Goal: Task Accomplishment & Management: Manage account settings

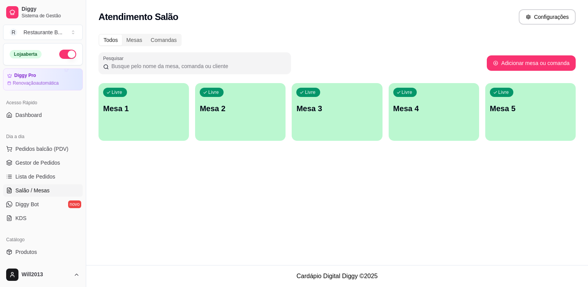
click at [32, 206] on span "Diggy Bot" at bounding box center [26, 205] width 23 height 8
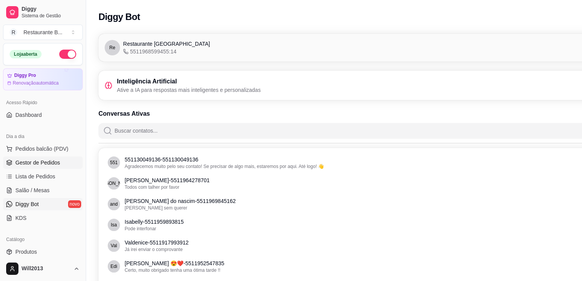
click at [51, 164] on span "Gestor de Pedidos" at bounding box center [37, 163] width 45 height 8
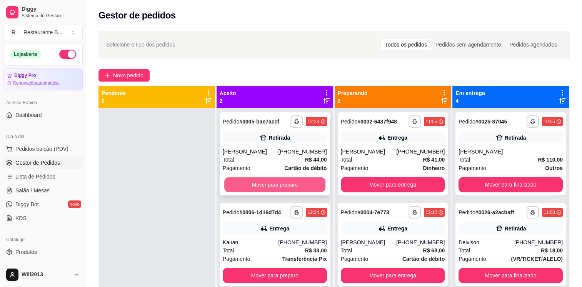
click at [291, 191] on button "Mover para preparo" at bounding box center [274, 184] width 101 height 15
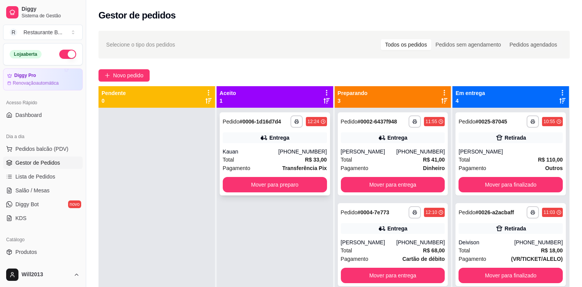
click at [284, 176] on div "**********" at bounding box center [275, 153] width 110 height 83
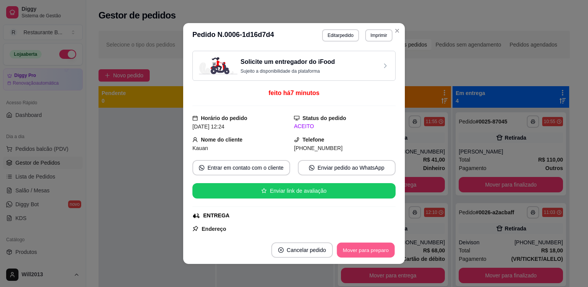
click at [371, 252] on button "Mover para preparo" at bounding box center [366, 250] width 58 height 15
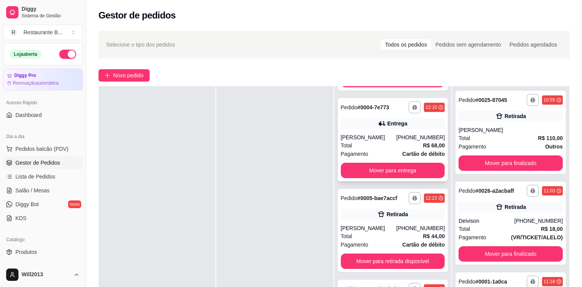
scroll to position [117, 0]
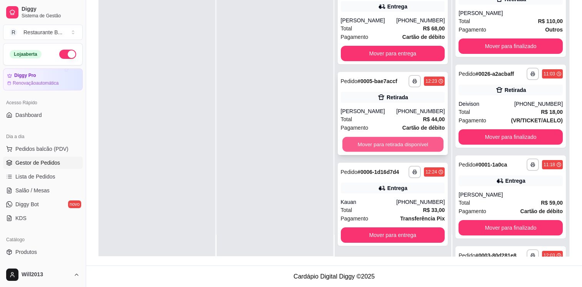
click at [391, 140] on button "Mover para retirada disponível" at bounding box center [393, 144] width 101 height 15
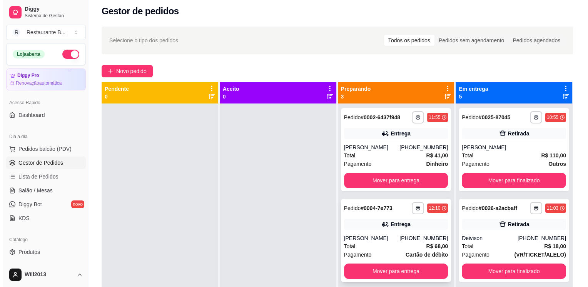
scroll to position [0, 0]
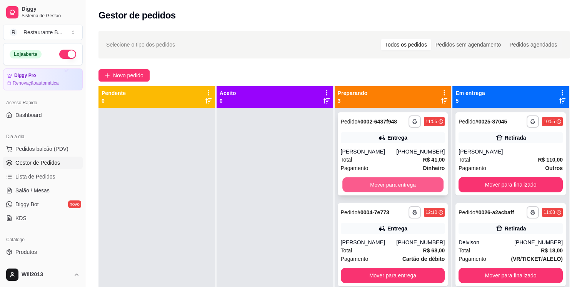
click at [401, 187] on button "Mover para entrega" at bounding box center [393, 184] width 101 height 15
click at [401, 187] on button "Mover para entrega" at bounding box center [393, 184] width 104 height 15
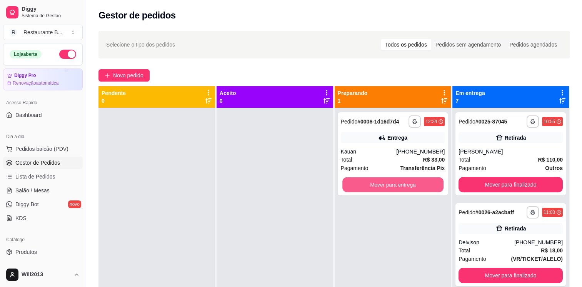
click at [401, 187] on button "Mover para entrega" at bounding box center [393, 184] width 101 height 15
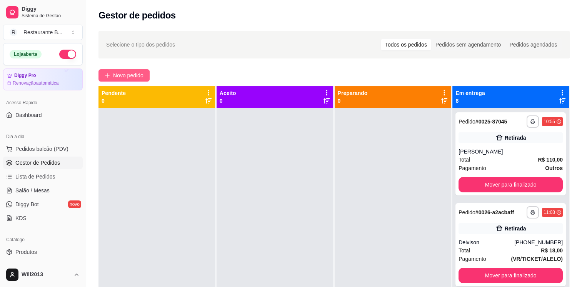
click at [115, 69] on button "Novo pedido" at bounding box center [124, 75] width 51 height 12
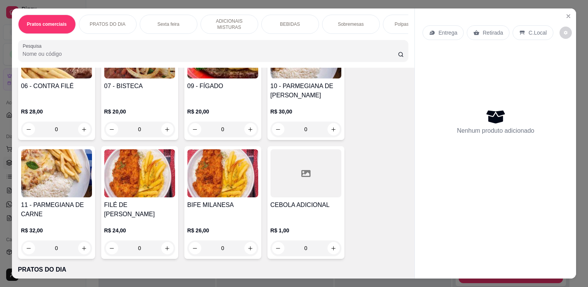
scroll to position [214, 0]
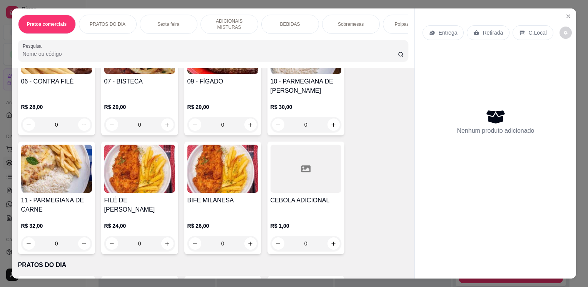
click at [164, 247] on div "0" at bounding box center [139, 243] width 71 height 15
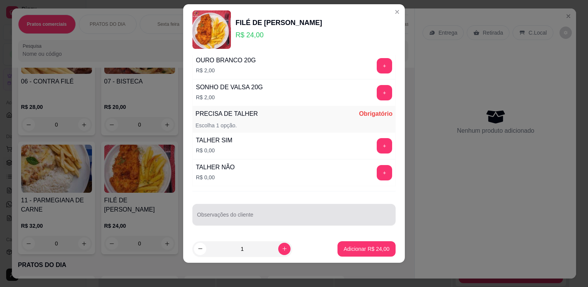
scroll to position [10, 0]
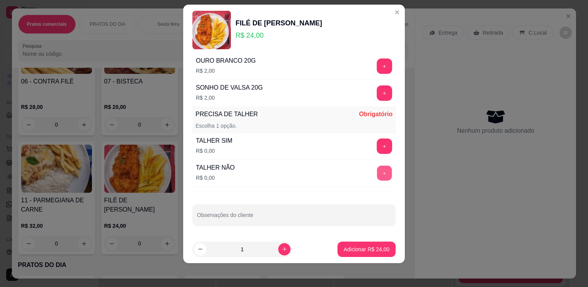
click at [377, 172] on button "+" at bounding box center [384, 173] width 15 height 15
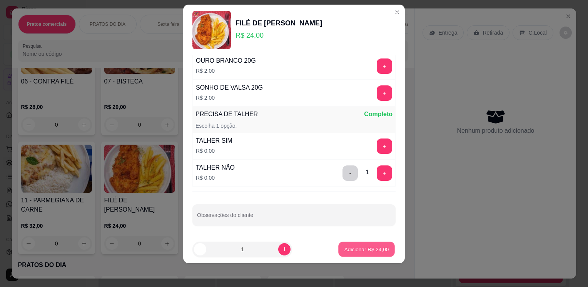
click at [361, 246] on p "Adicionar R$ 24,00" at bounding box center [366, 249] width 45 height 7
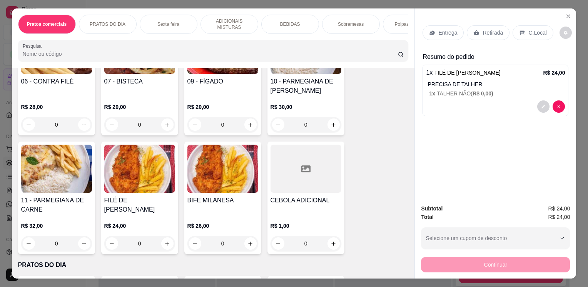
click at [438, 32] on p "Entrega" at bounding box center [447, 33] width 19 height 8
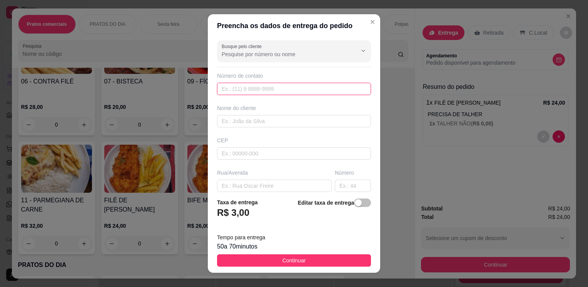
click at [259, 94] on input "text" at bounding box center [294, 89] width 154 height 12
type input "[PHONE_NUMBER]"
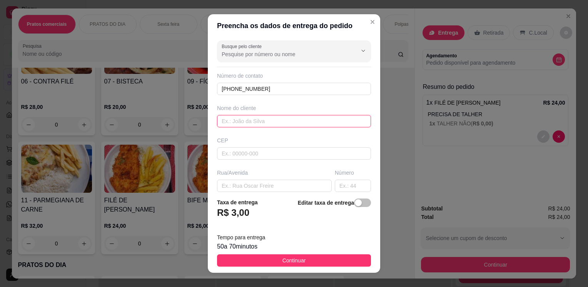
click at [249, 116] on input "text" at bounding box center [294, 121] width 154 height 12
type input "JASMINE"
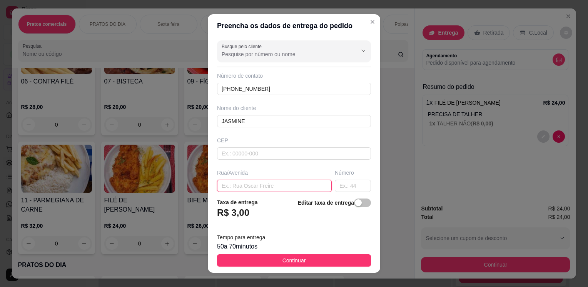
click at [241, 187] on input "text" at bounding box center [274, 186] width 115 height 12
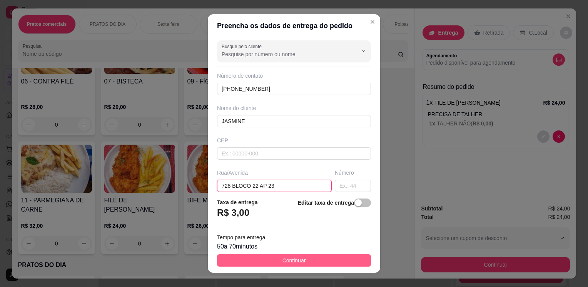
type input "728 BLOCO 22 AP 23"
click at [294, 262] on span "Continuar" at bounding box center [294, 260] width 23 height 8
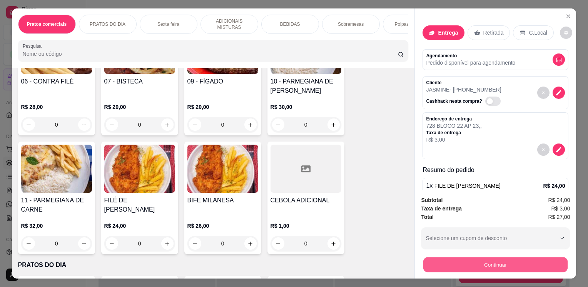
click at [449, 264] on button "Continuar" at bounding box center [495, 264] width 144 height 15
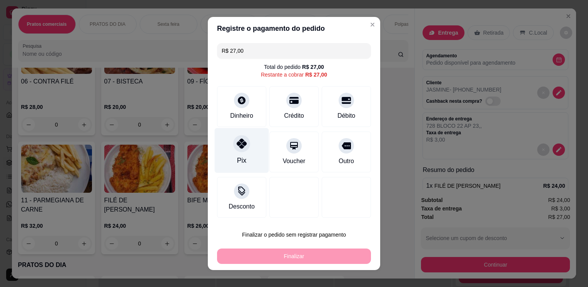
click at [242, 149] on div at bounding box center [241, 143] width 17 height 17
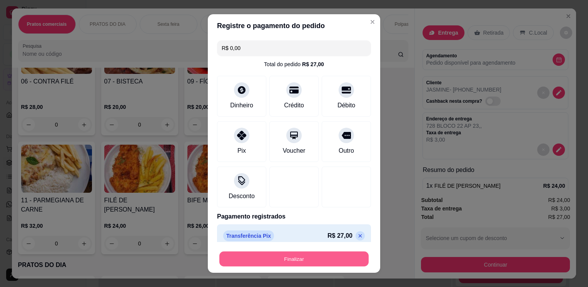
click at [312, 262] on button "Finalizar" at bounding box center [293, 258] width 149 height 15
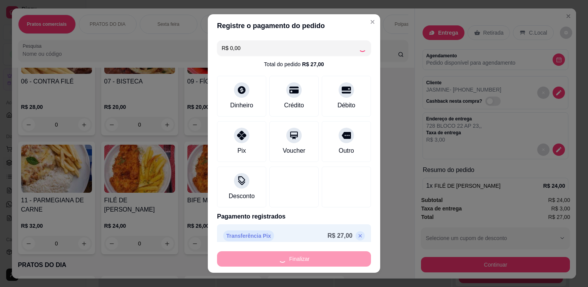
type input "-R$ 27,00"
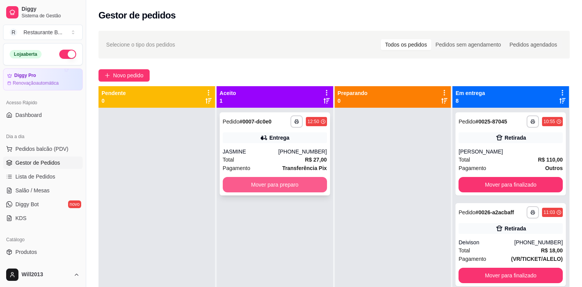
click at [263, 184] on button "Mover para preparo" at bounding box center [275, 184] width 104 height 15
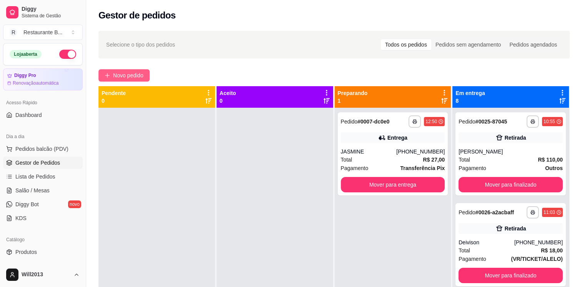
click at [122, 78] on span "Novo pedido" at bounding box center [128, 75] width 30 height 8
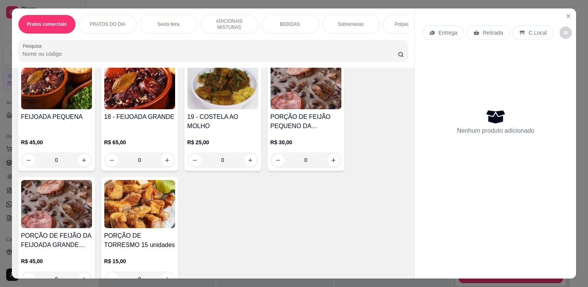
scroll to position [432, 0]
click at [165, 161] on div "0" at bounding box center [139, 159] width 71 height 15
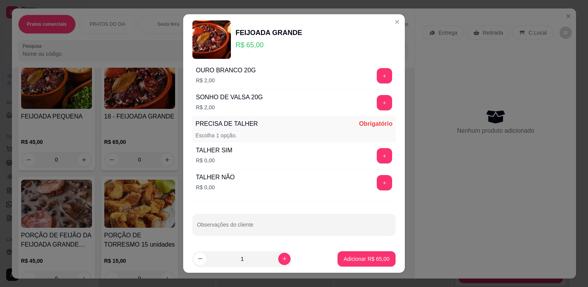
scroll to position [10, 0]
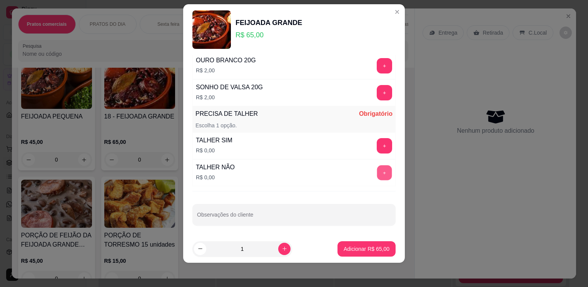
click at [377, 172] on button "+" at bounding box center [384, 173] width 15 height 15
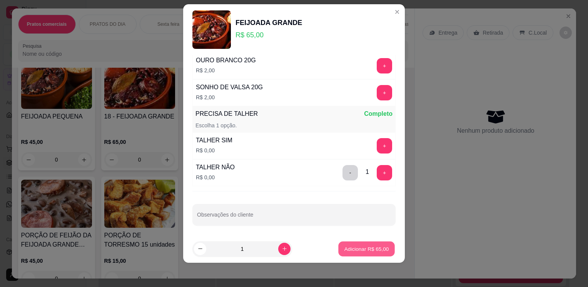
click at [366, 249] on p "Adicionar R$ 65,00" at bounding box center [366, 248] width 45 height 7
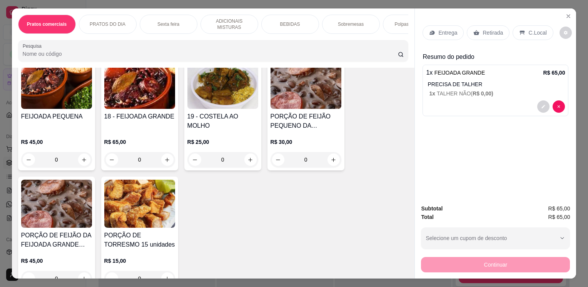
click at [442, 32] on p "Entrega" at bounding box center [447, 33] width 19 height 8
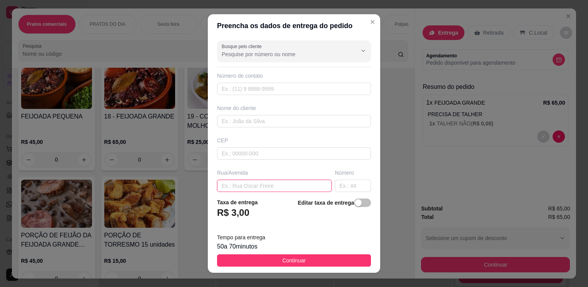
click at [242, 188] on input "text" at bounding box center [274, 186] width 115 height 12
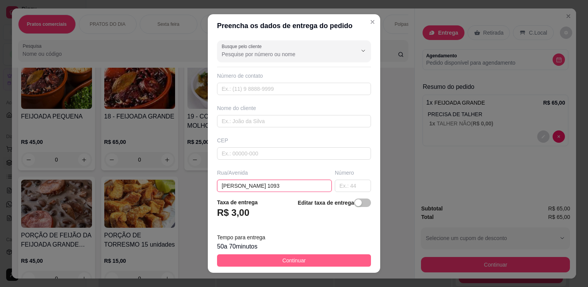
type input "[PERSON_NAME] 1093"
click at [301, 264] on button "Continuar" at bounding box center [294, 260] width 154 height 12
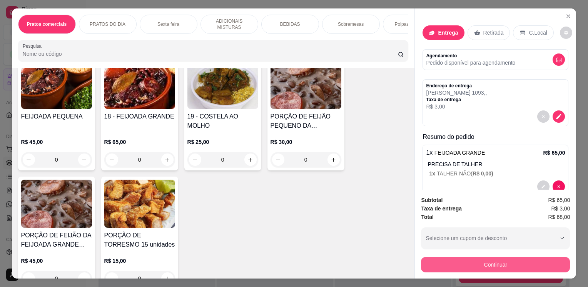
click at [473, 268] on button "Continuar" at bounding box center [495, 264] width 149 height 15
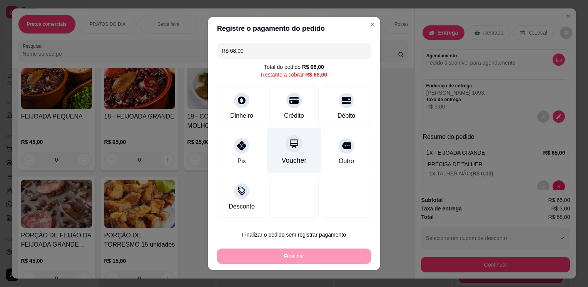
click at [272, 154] on div "Voucher" at bounding box center [294, 150] width 54 height 45
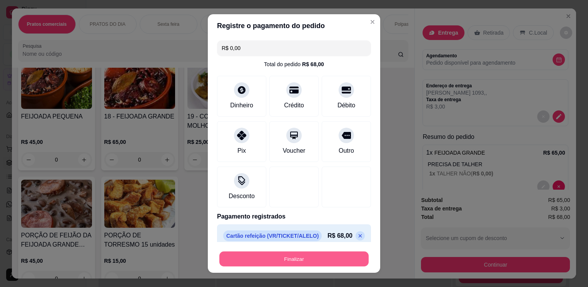
click at [348, 259] on button "Finalizar" at bounding box center [293, 258] width 149 height 15
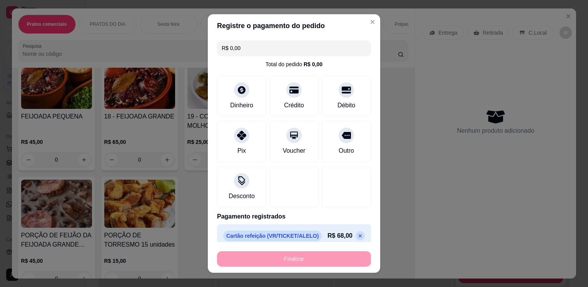
type input "-R$ 68,00"
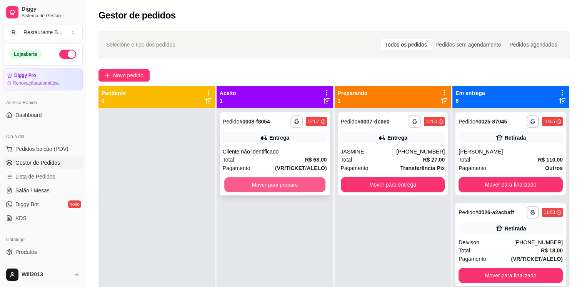
click at [282, 183] on button "Mover para preparo" at bounding box center [274, 184] width 101 height 15
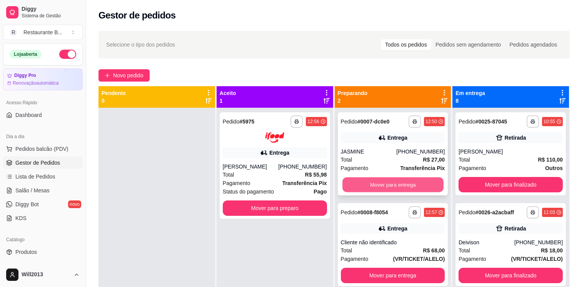
click at [379, 182] on button "Mover para entrega" at bounding box center [393, 184] width 101 height 15
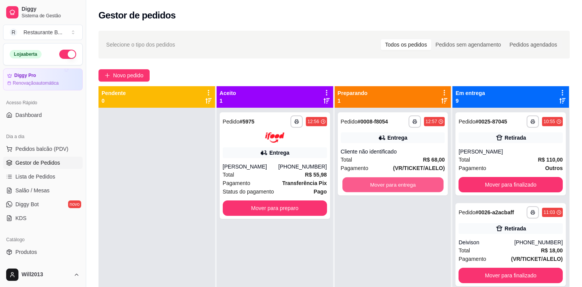
click at [379, 182] on button "Mover para entrega" at bounding box center [393, 184] width 101 height 15
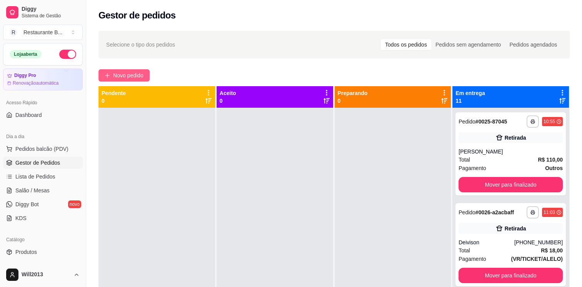
click at [149, 70] on button "Novo pedido" at bounding box center [124, 75] width 51 height 12
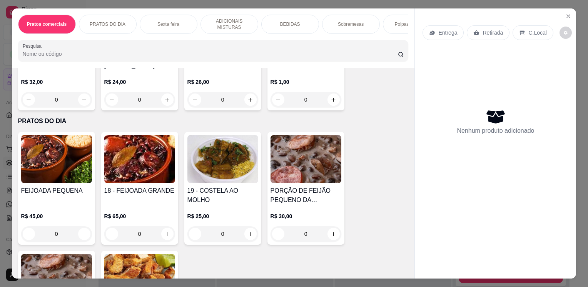
scroll to position [424, 0]
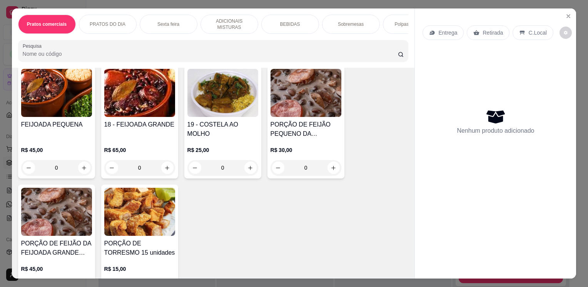
click at [165, 169] on div "0" at bounding box center [139, 167] width 71 height 15
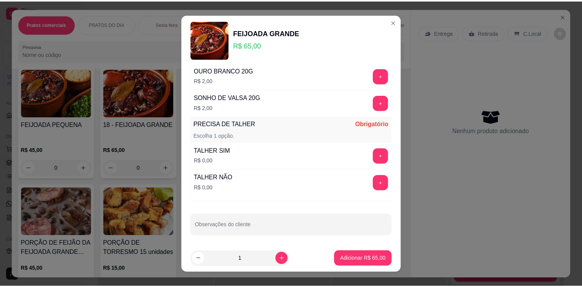
scroll to position [10, 0]
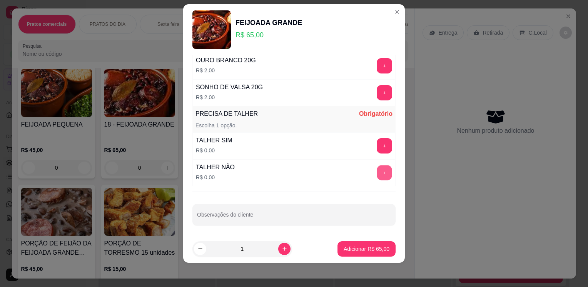
click at [377, 175] on button "+" at bounding box center [384, 173] width 15 height 15
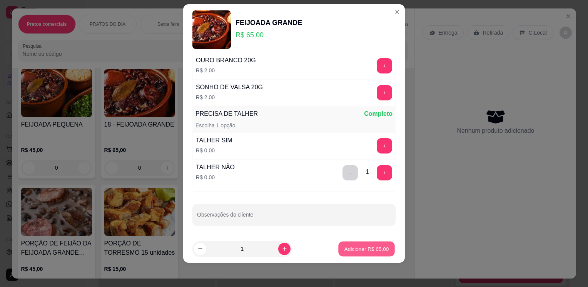
click at [368, 254] on button "Adicionar R$ 65,00" at bounding box center [366, 248] width 57 height 15
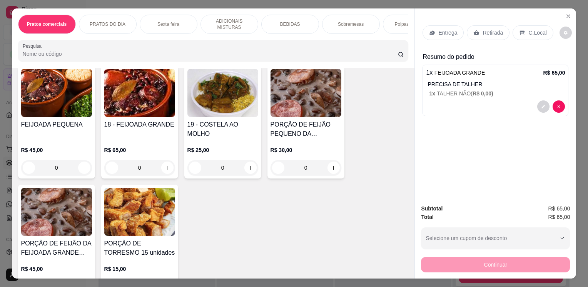
click at [443, 30] on p "Entrega" at bounding box center [447, 33] width 19 height 8
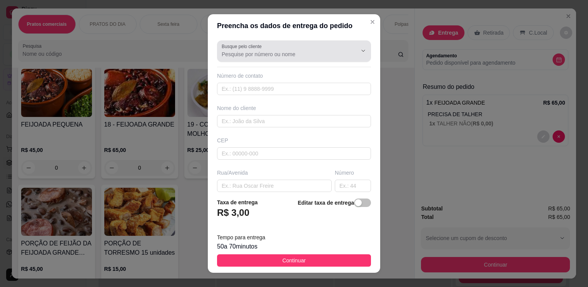
click at [286, 60] on div "Busque pelo cliente" at bounding box center [294, 51] width 154 height 22
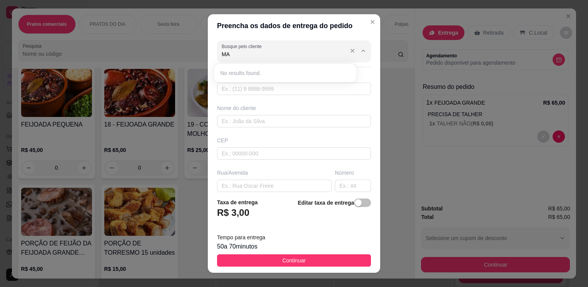
type input "M"
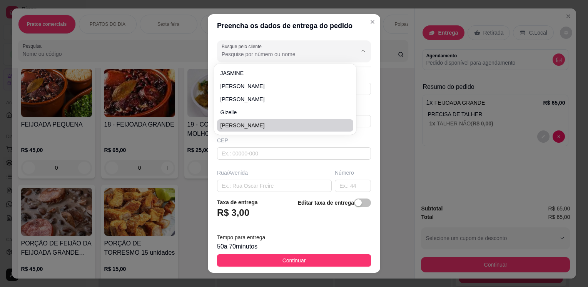
click at [282, 170] on div "Rua/Avenida" at bounding box center [274, 173] width 115 height 8
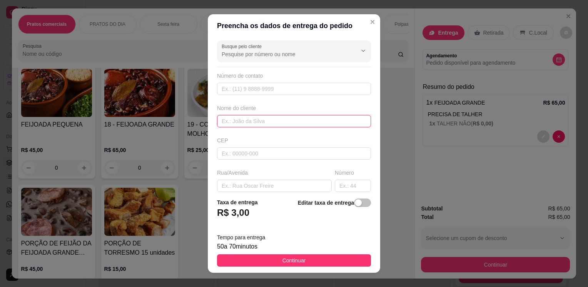
click at [257, 120] on input "text" at bounding box center [294, 121] width 154 height 12
type input "MARIZAN"
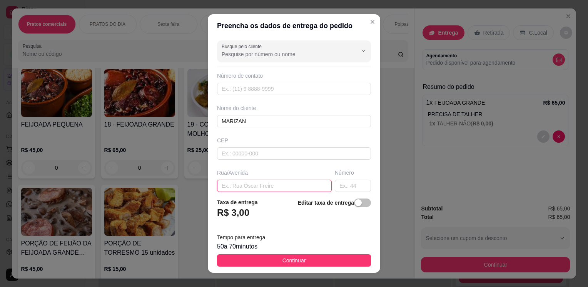
click at [245, 182] on input "text" at bounding box center [274, 186] width 115 height 12
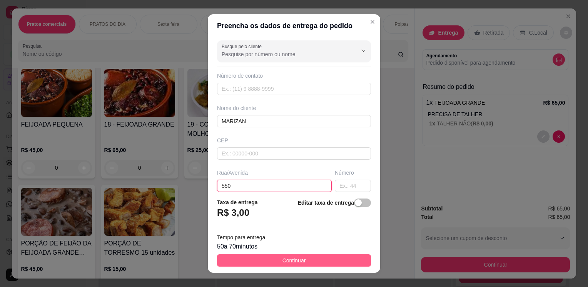
type input "550"
click at [294, 260] on span "Continuar" at bounding box center [294, 260] width 23 height 8
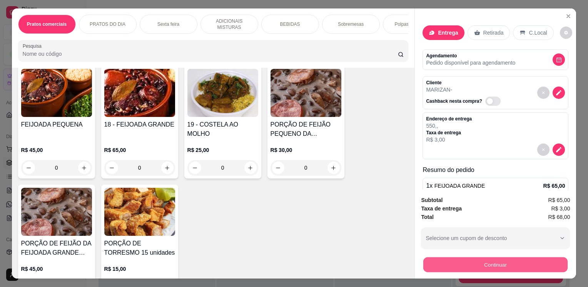
click at [423, 262] on button "Continuar" at bounding box center [495, 264] width 144 height 15
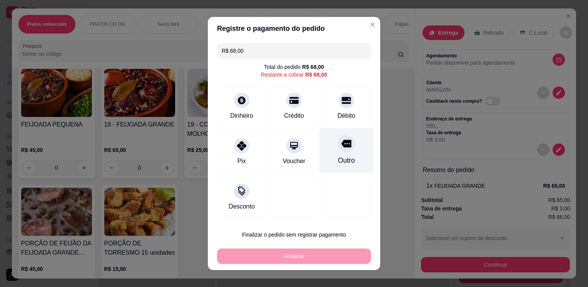
click at [336, 155] on div "Outro" at bounding box center [346, 150] width 54 height 45
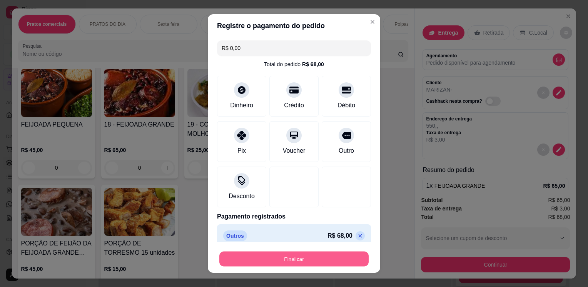
click at [332, 261] on button "Finalizar" at bounding box center [293, 258] width 149 height 15
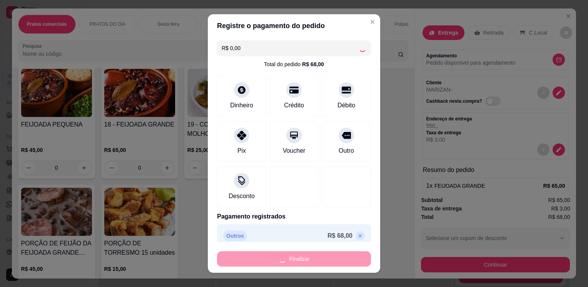
type input "-R$ 68,00"
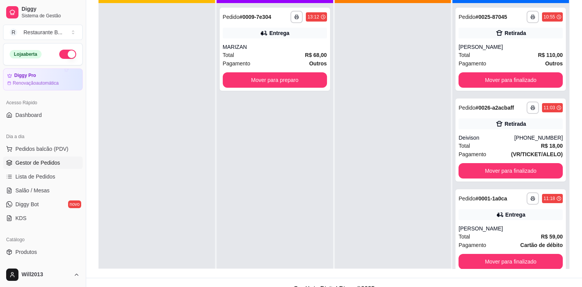
scroll to position [117, 0]
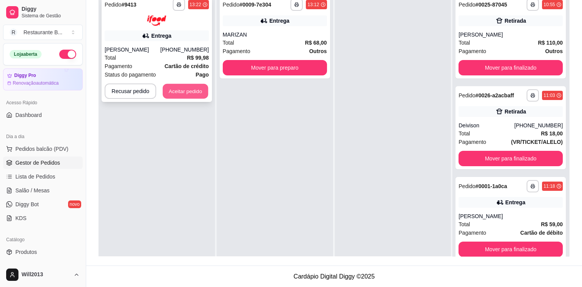
click at [193, 94] on button "Aceitar pedido" at bounding box center [185, 91] width 45 height 15
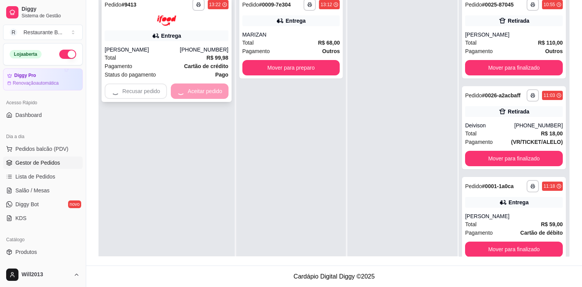
click at [193, 94] on div "Recusar pedido Aceitar pedido" at bounding box center [167, 91] width 124 height 15
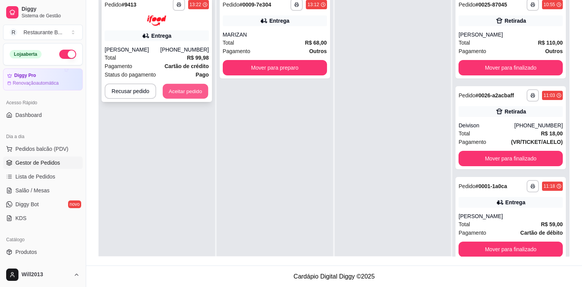
click at [183, 87] on button "Aceitar pedido" at bounding box center [185, 91] width 45 height 15
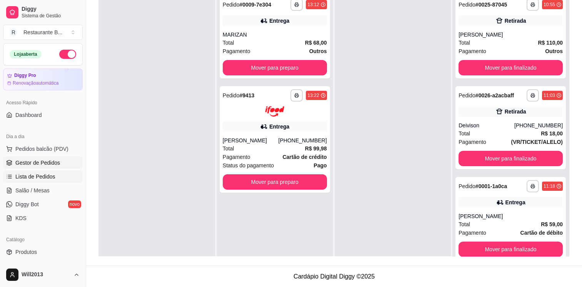
click at [49, 173] on span "Lista de Pedidos" at bounding box center [35, 177] width 40 height 8
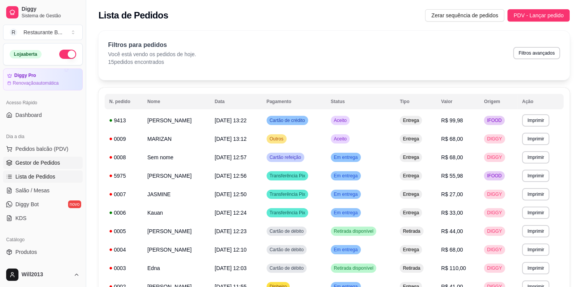
click at [49, 157] on link "Gestor de Pedidos" at bounding box center [43, 163] width 80 height 12
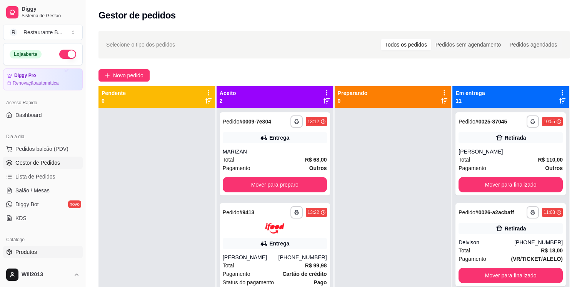
click at [34, 249] on span "Produtos" at bounding box center [26, 252] width 22 height 8
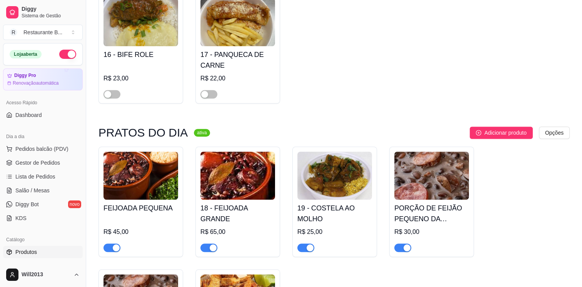
scroll to position [665, 0]
click at [57, 159] on span "Gestor de Pedidos" at bounding box center [37, 163] width 45 height 8
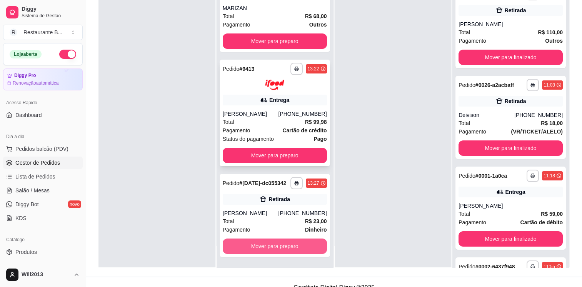
scroll to position [106, 0]
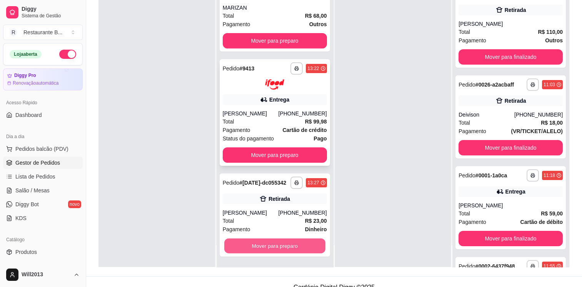
click at [268, 242] on button "Mover para preparo" at bounding box center [274, 245] width 101 height 15
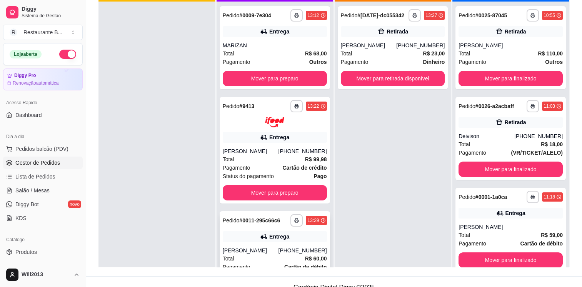
scroll to position [16, 0]
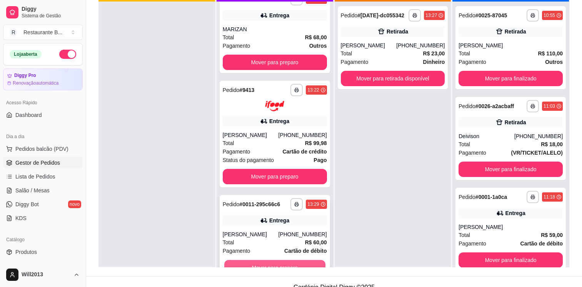
click at [262, 267] on button "Mover para preparo" at bounding box center [274, 267] width 101 height 15
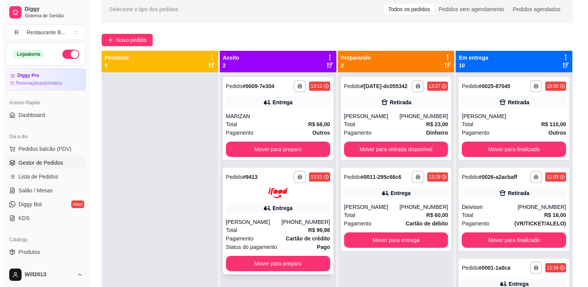
scroll to position [35, 0]
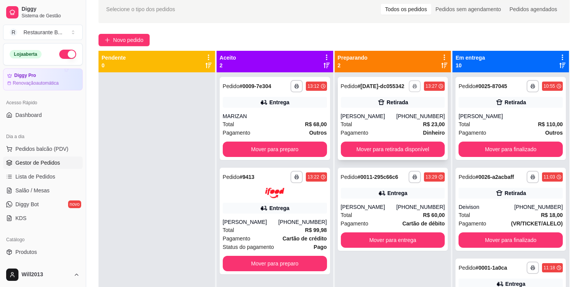
click at [409, 88] on button "button" at bounding box center [415, 86] width 12 height 12
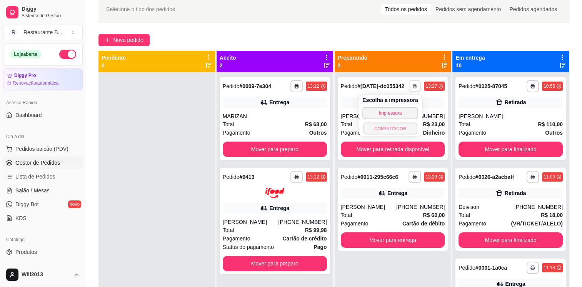
click at [399, 125] on button "COMPUTADOR" at bounding box center [390, 128] width 54 height 12
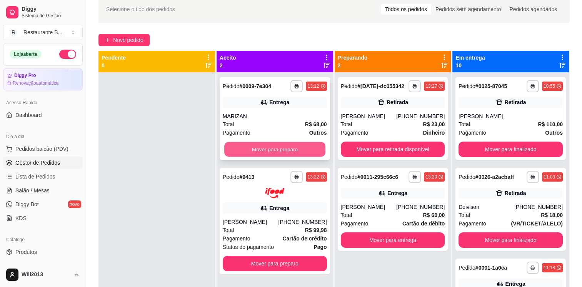
click at [280, 144] on button "Mover para preparo" at bounding box center [274, 149] width 101 height 15
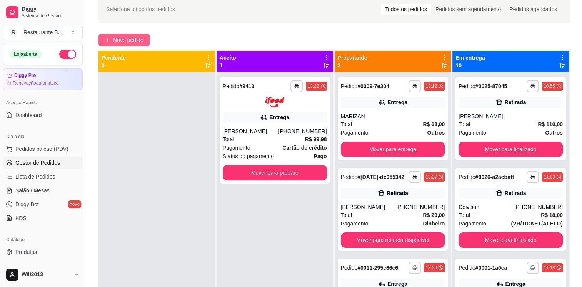
click at [130, 39] on span "Novo pedido" at bounding box center [128, 40] width 30 height 8
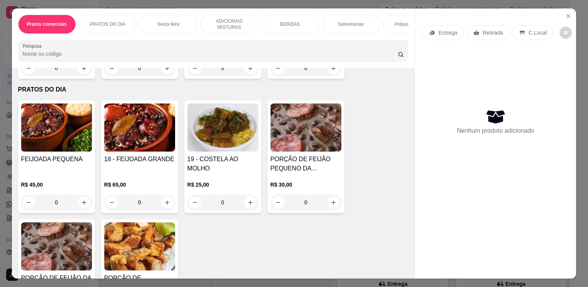
scroll to position [390, 0]
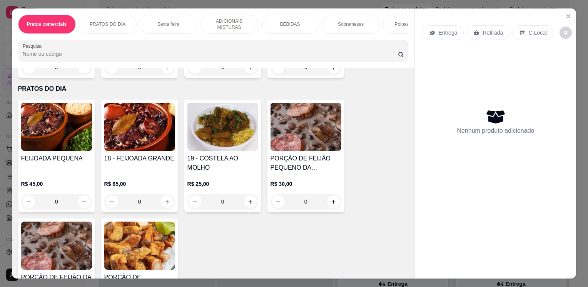
click at [168, 206] on div "0" at bounding box center [139, 201] width 71 height 15
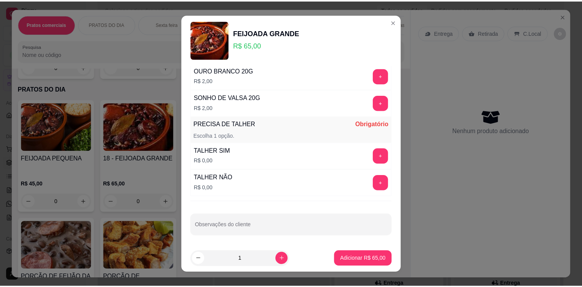
scroll to position [10, 0]
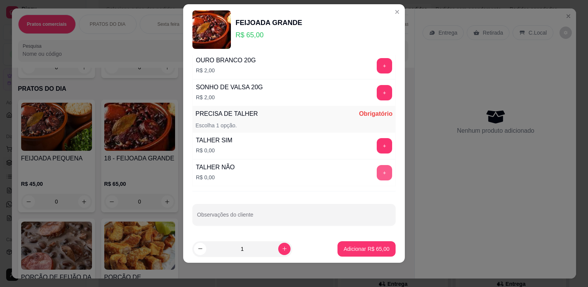
click at [377, 172] on button "+" at bounding box center [384, 172] width 15 height 15
click at [352, 249] on p "Adicionar R$ 65,00" at bounding box center [366, 248] width 45 height 7
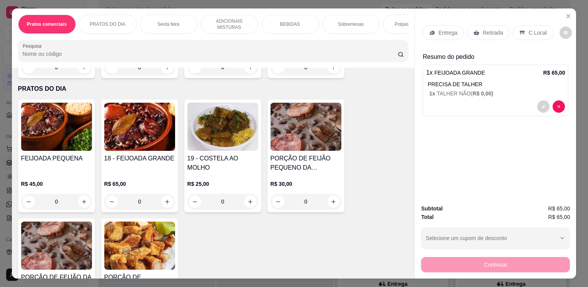
click at [448, 29] on p "Entrega" at bounding box center [447, 33] width 19 height 8
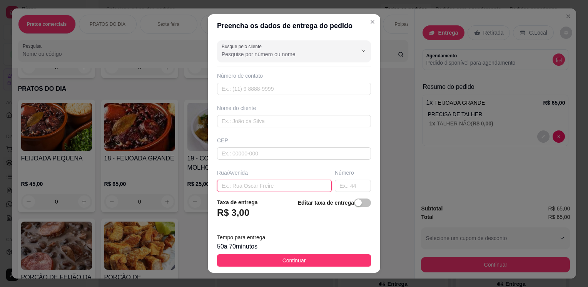
click at [258, 186] on input "text" at bounding box center [274, 186] width 115 height 12
type input "[PERSON_NAME]"
click at [335, 186] on input "text" at bounding box center [353, 186] width 36 height 12
type input "128"
click at [268, 125] on input "text" at bounding box center [294, 121] width 154 height 12
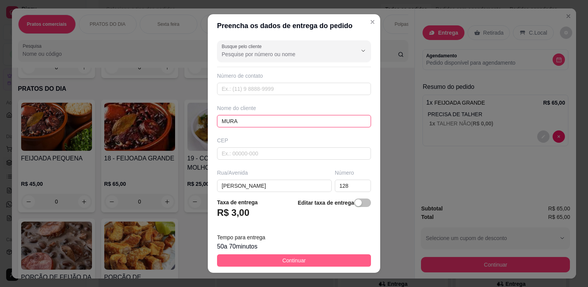
type input "MURA"
click at [339, 255] on button "Continuar" at bounding box center [294, 260] width 154 height 12
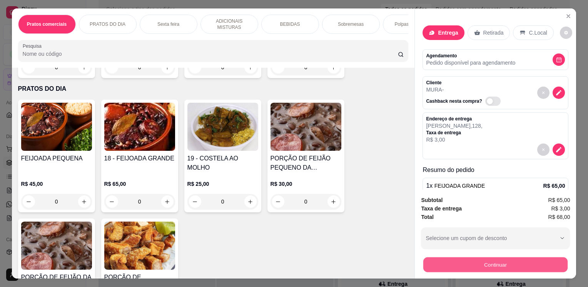
click at [500, 268] on button "Continuar" at bounding box center [495, 264] width 144 height 15
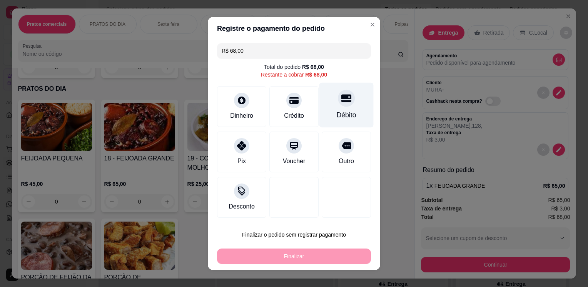
click at [341, 102] on icon at bounding box center [346, 99] width 10 height 8
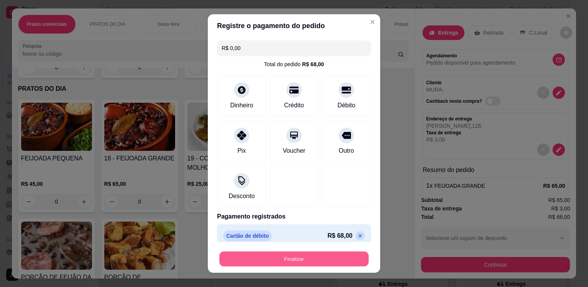
click at [314, 256] on button "Finalizar" at bounding box center [293, 258] width 149 height 15
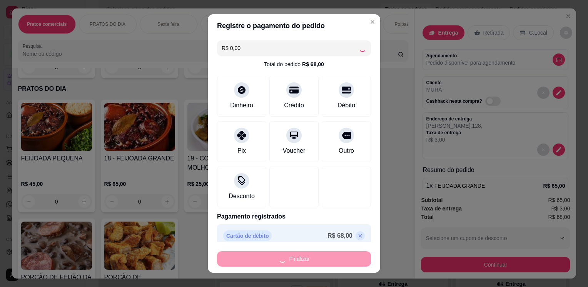
type input "-R$ 68,00"
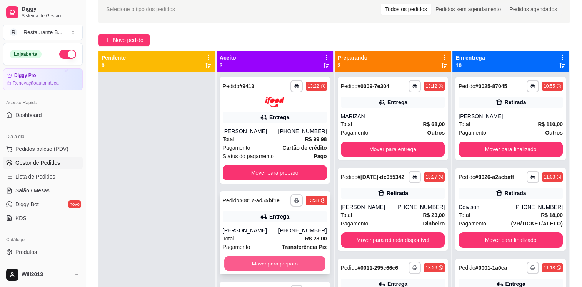
click at [291, 261] on button "Mover para preparo" at bounding box center [274, 263] width 101 height 15
click at [291, 261] on button "Mover para preparo" at bounding box center [275, 263] width 104 height 15
click at [291, 269] on button "Mover para preparo" at bounding box center [274, 263] width 101 height 15
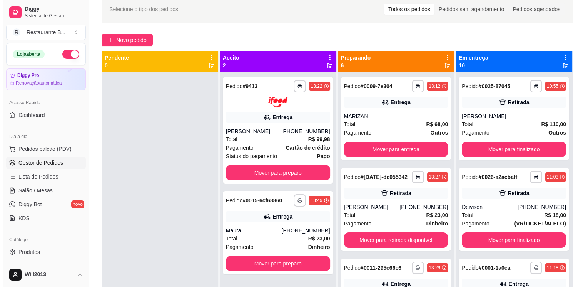
scroll to position [22, 0]
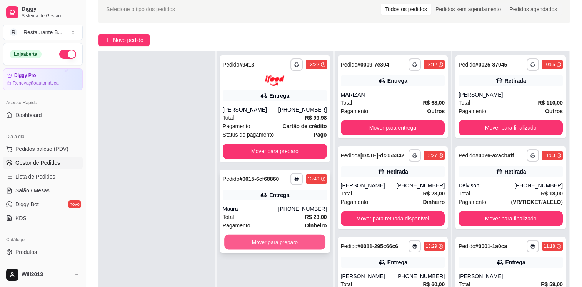
click at [290, 244] on button "Mover para preparo" at bounding box center [274, 241] width 101 height 15
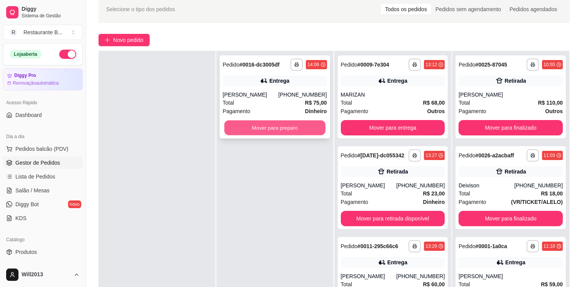
click at [266, 121] on button "Mover para preparo" at bounding box center [274, 127] width 101 height 15
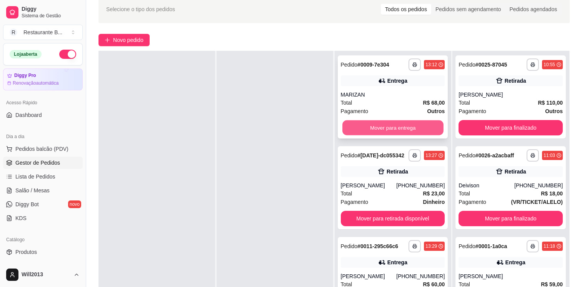
click at [386, 133] on button "Mover para entrega" at bounding box center [393, 127] width 101 height 15
click at [386, 133] on button "Mover para retirada disponível" at bounding box center [393, 127] width 101 height 15
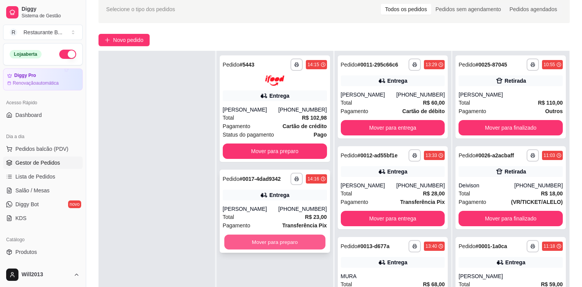
click at [289, 242] on button "Mover para preparo" at bounding box center [274, 241] width 101 height 15
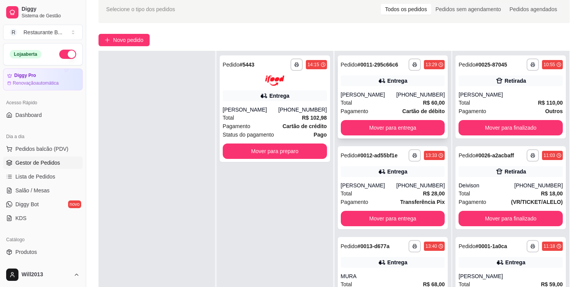
click at [405, 136] on div "**********" at bounding box center [393, 96] width 110 height 83
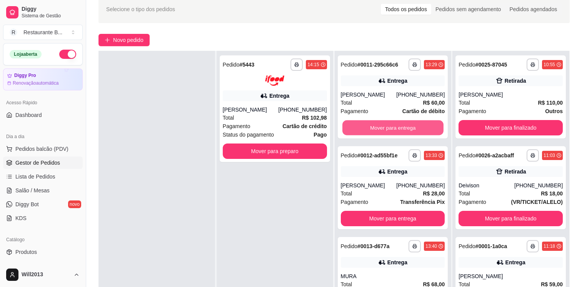
click at [408, 134] on button "Mover para entrega" at bounding box center [393, 127] width 101 height 15
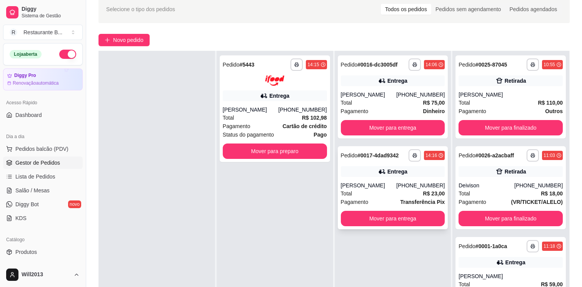
click at [376, 201] on div "Pagamento Transferência Pix" at bounding box center [393, 202] width 104 height 8
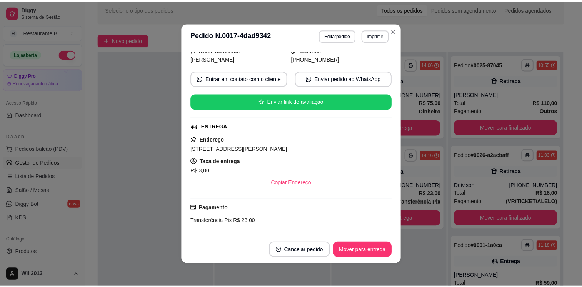
scroll to position [176, 0]
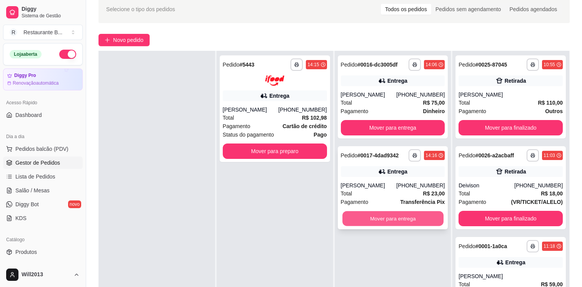
click at [390, 218] on button "Mover para entrega" at bounding box center [393, 218] width 101 height 15
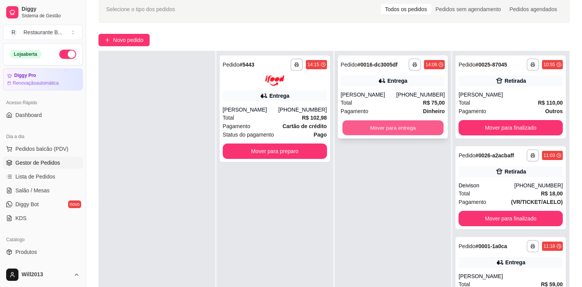
click at [415, 129] on button "Mover para entrega" at bounding box center [393, 127] width 101 height 15
